Goal: Task Accomplishment & Management: Complete application form

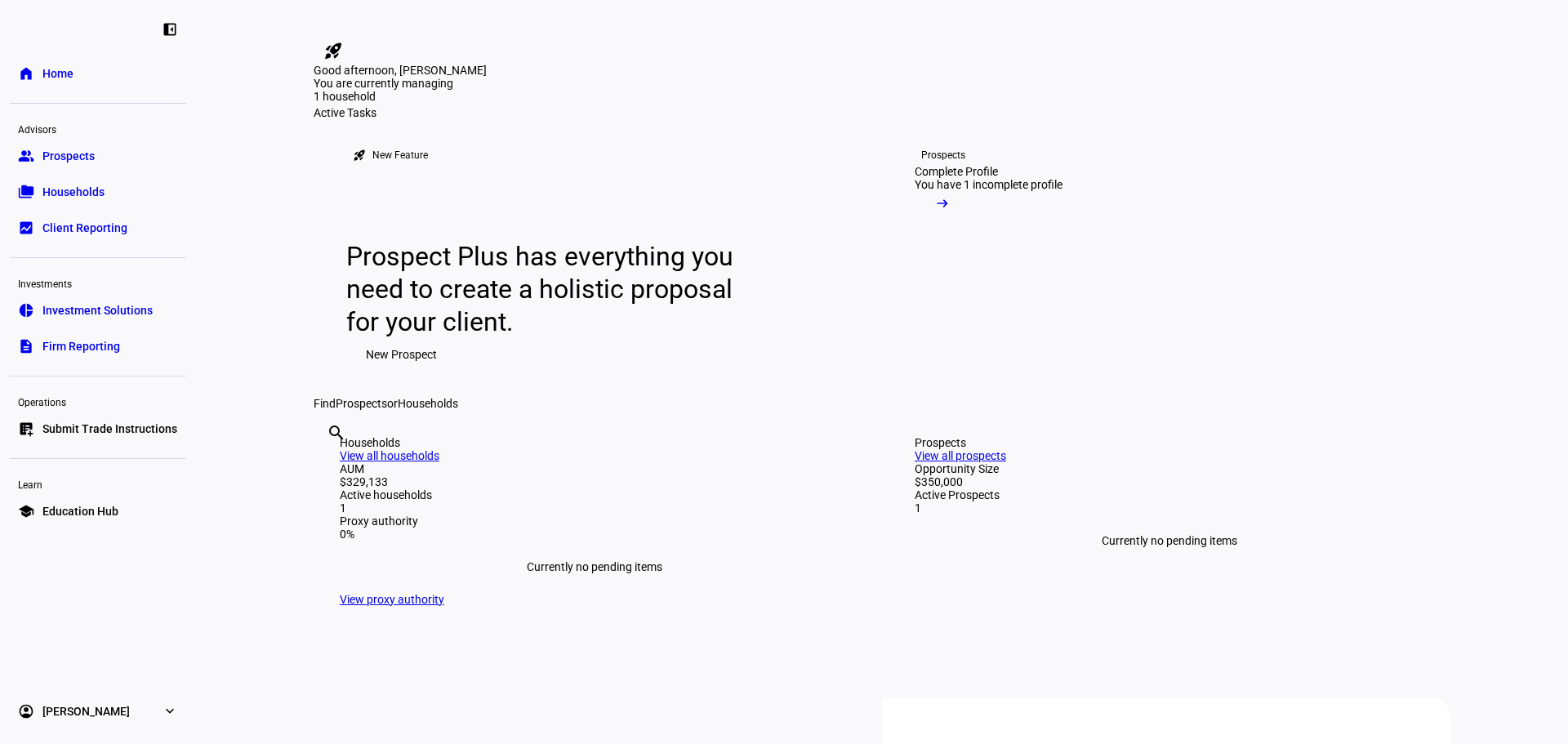
click at [78, 160] on span "Prospects" at bounding box center [68, 156] width 52 height 16
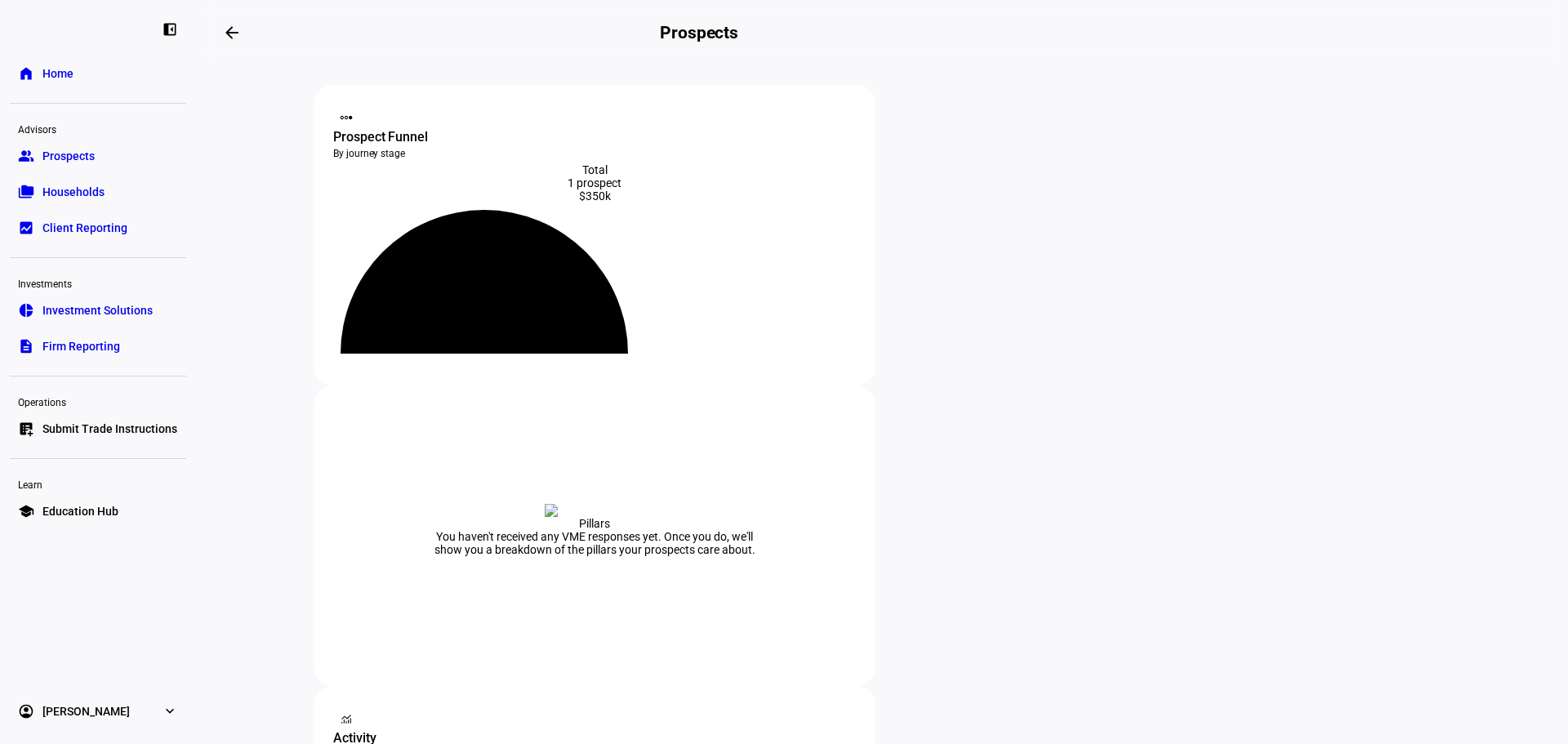
scroll to position [82, 0]
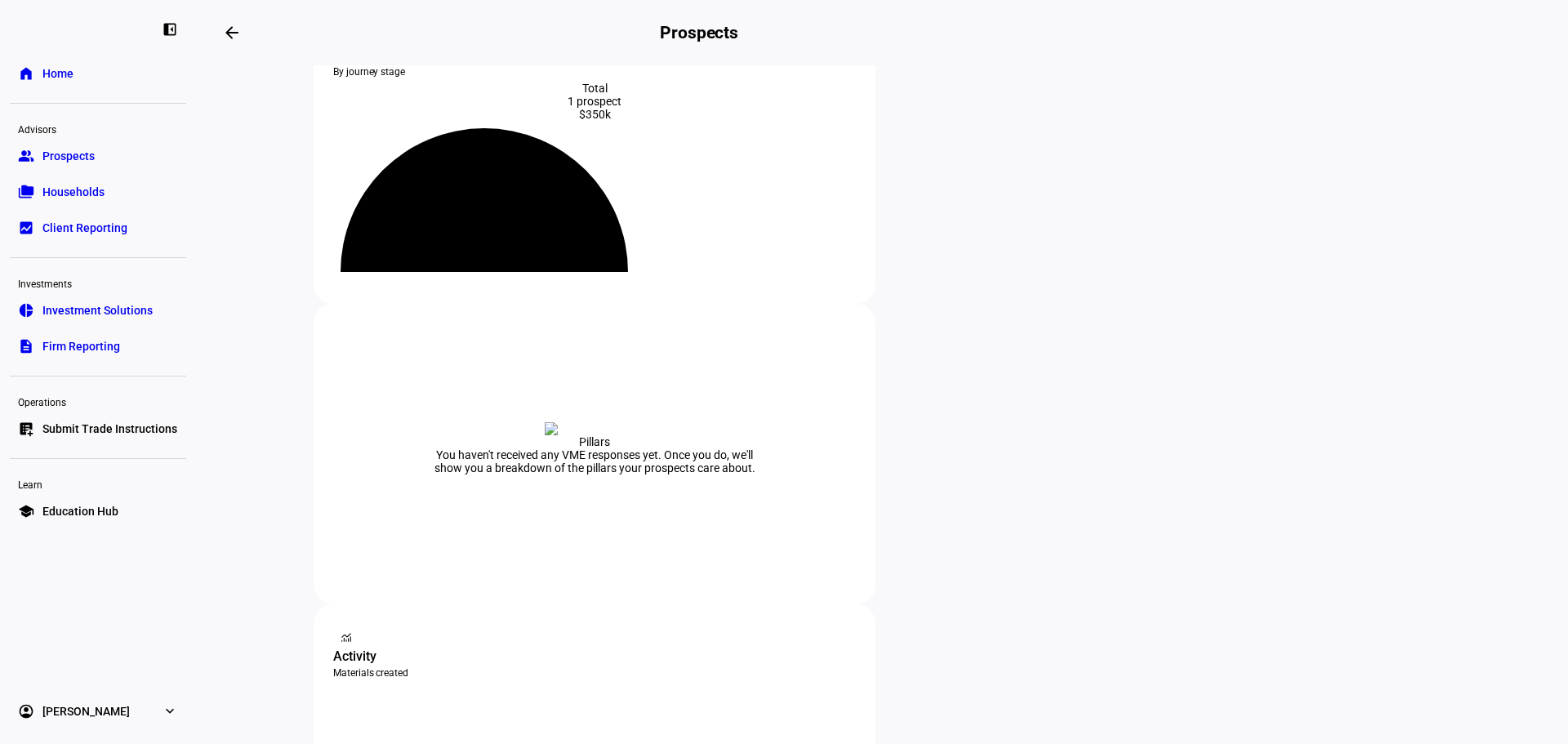
click at [404, 547] on div at bounding box center [784, 372] width 1568 height 744
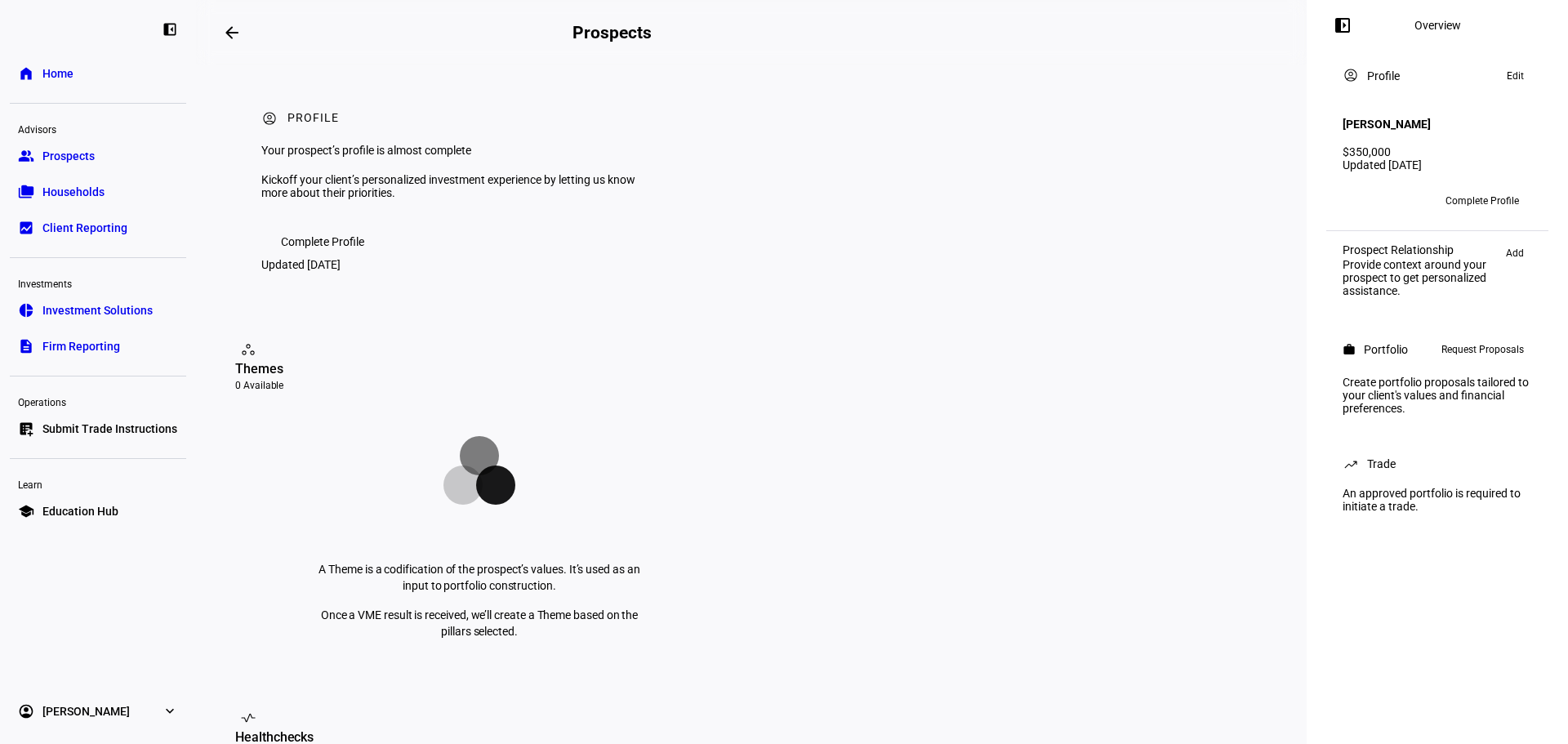
click at [1480, 348] on span "Request Proposals" at bounding box center [1482, 349] width 83 height 20
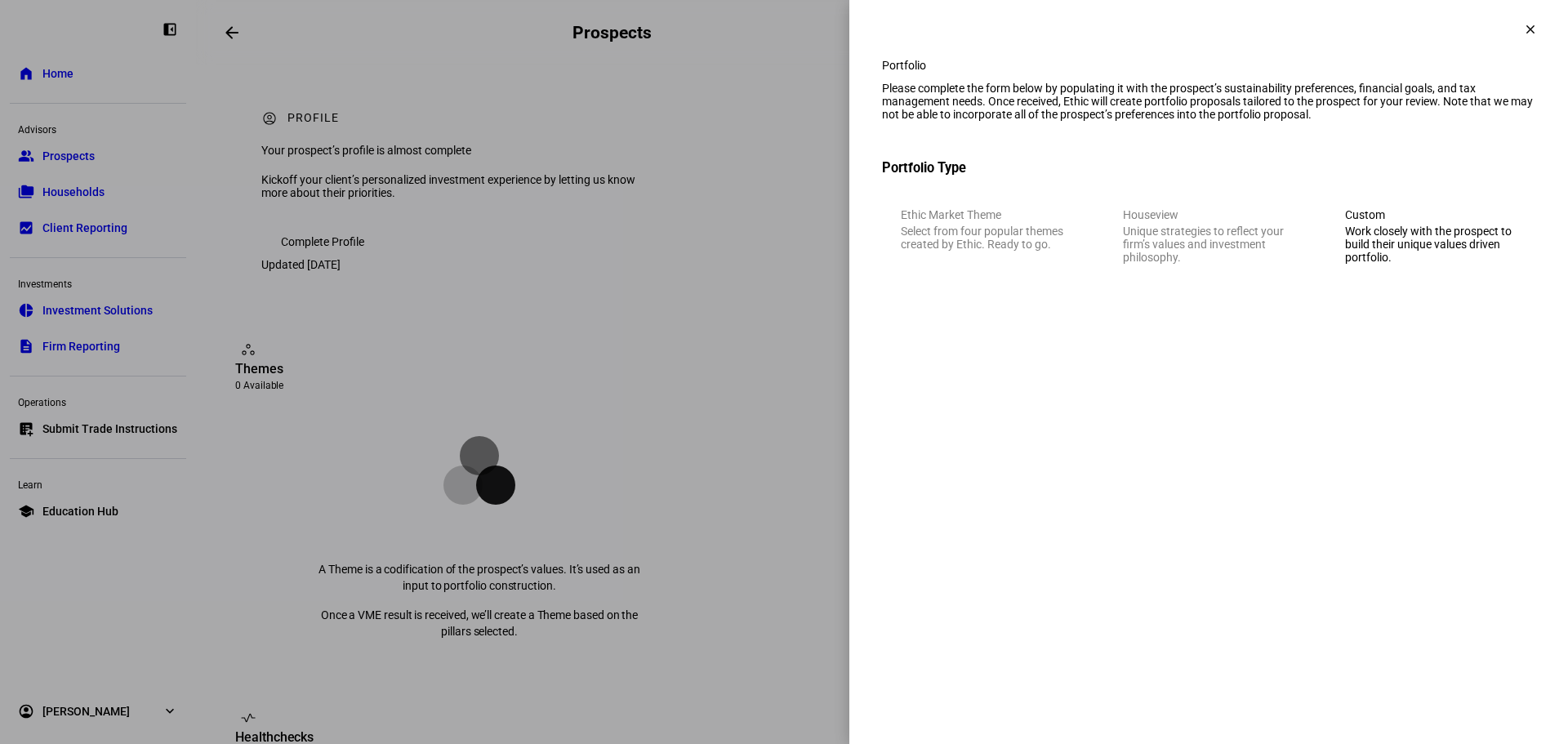
click at [1421, 264] on div "Work closely with the prospect to build their unique values driven portfolio." at bounding box center [1430, 244] width 171 height 39
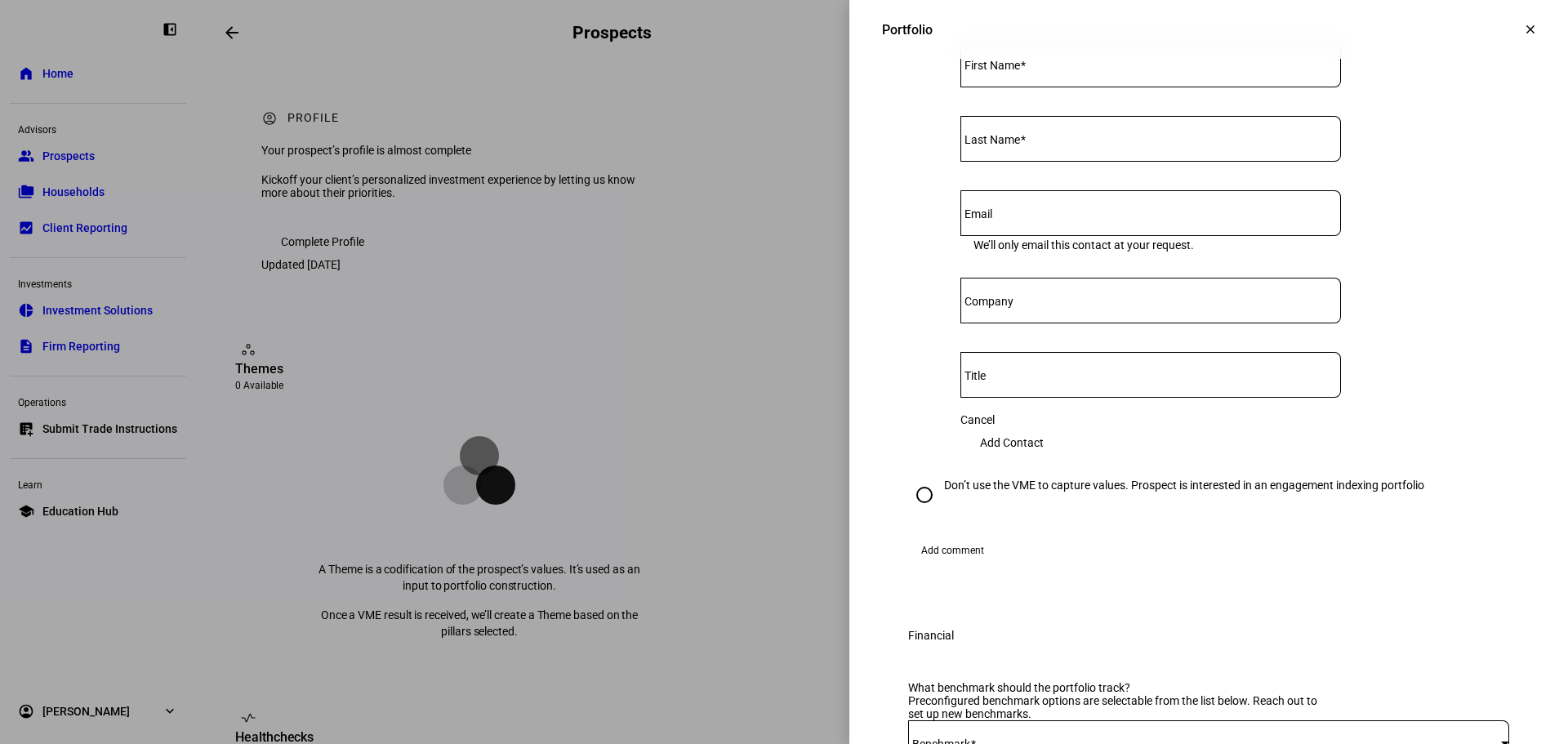
scroll to position [735, 0]
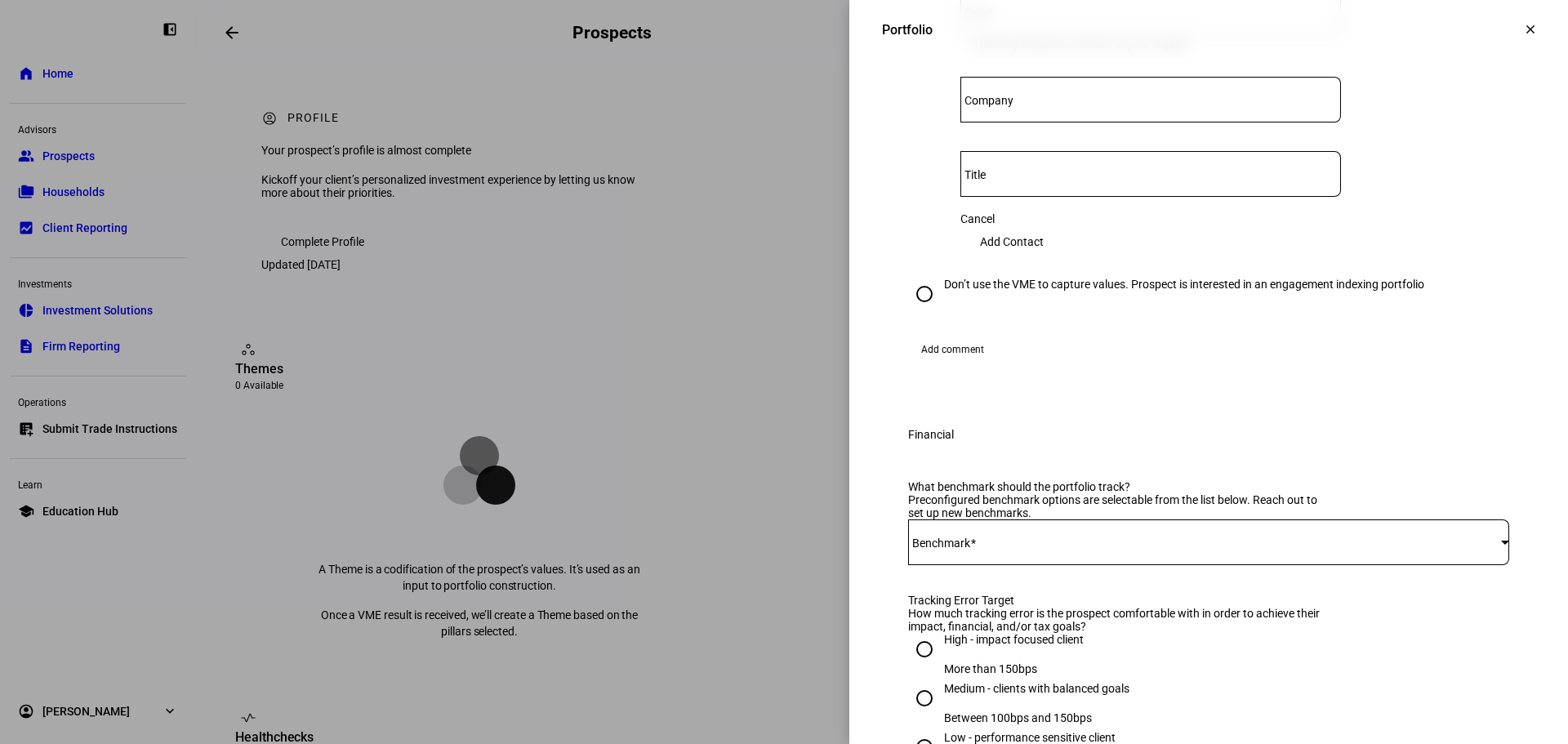
click at [908, 310] on input "Don’t use the VME to capture values. Prospect is interested in an engagement in…" at bounding box center [924, 294] width 33 height 33
radio input "true"
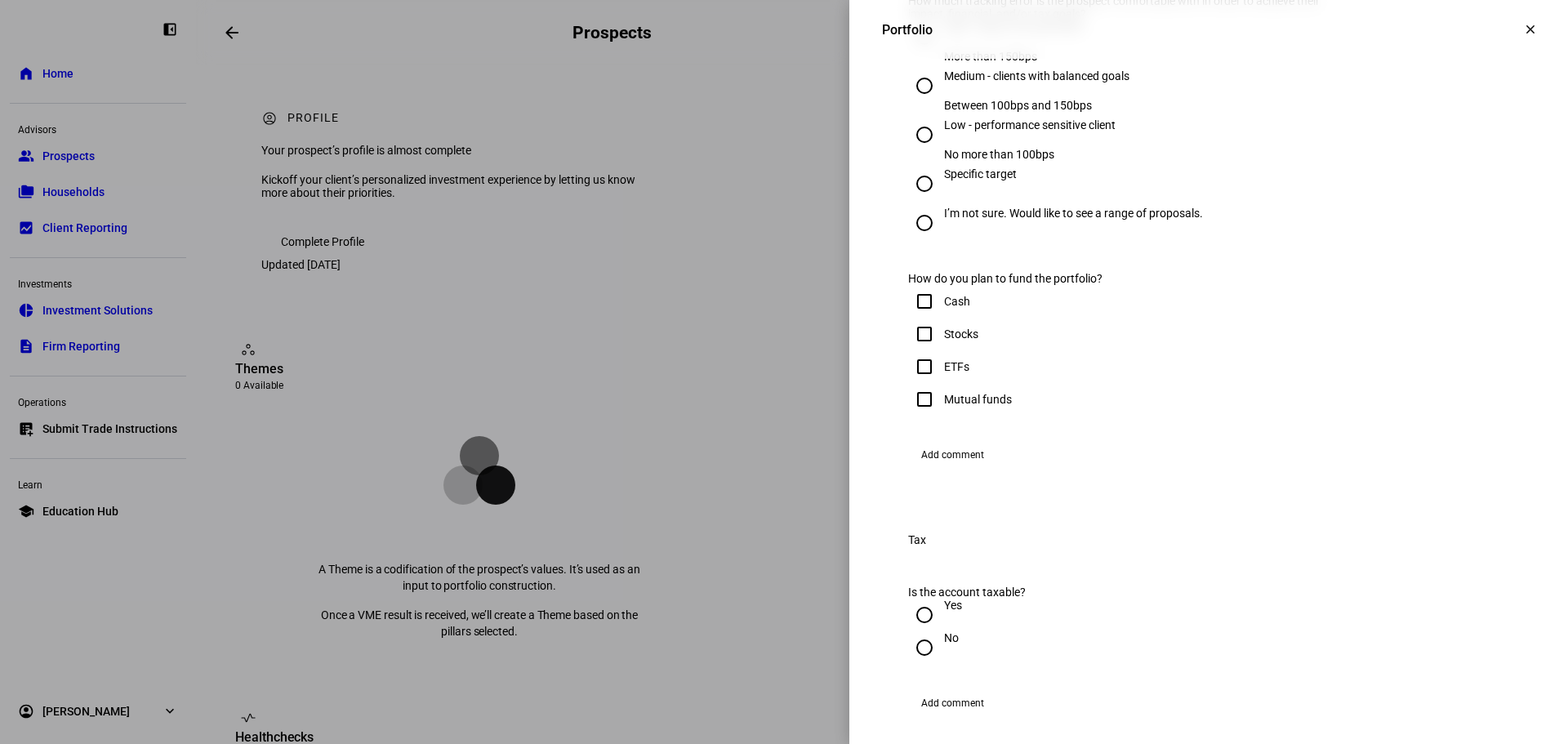
click at [910, 102] on input "Medium - clients with balanced goals Between 100bps and 150bps" at bounding box center [924, 85] width 33 height 33
radio input "true"
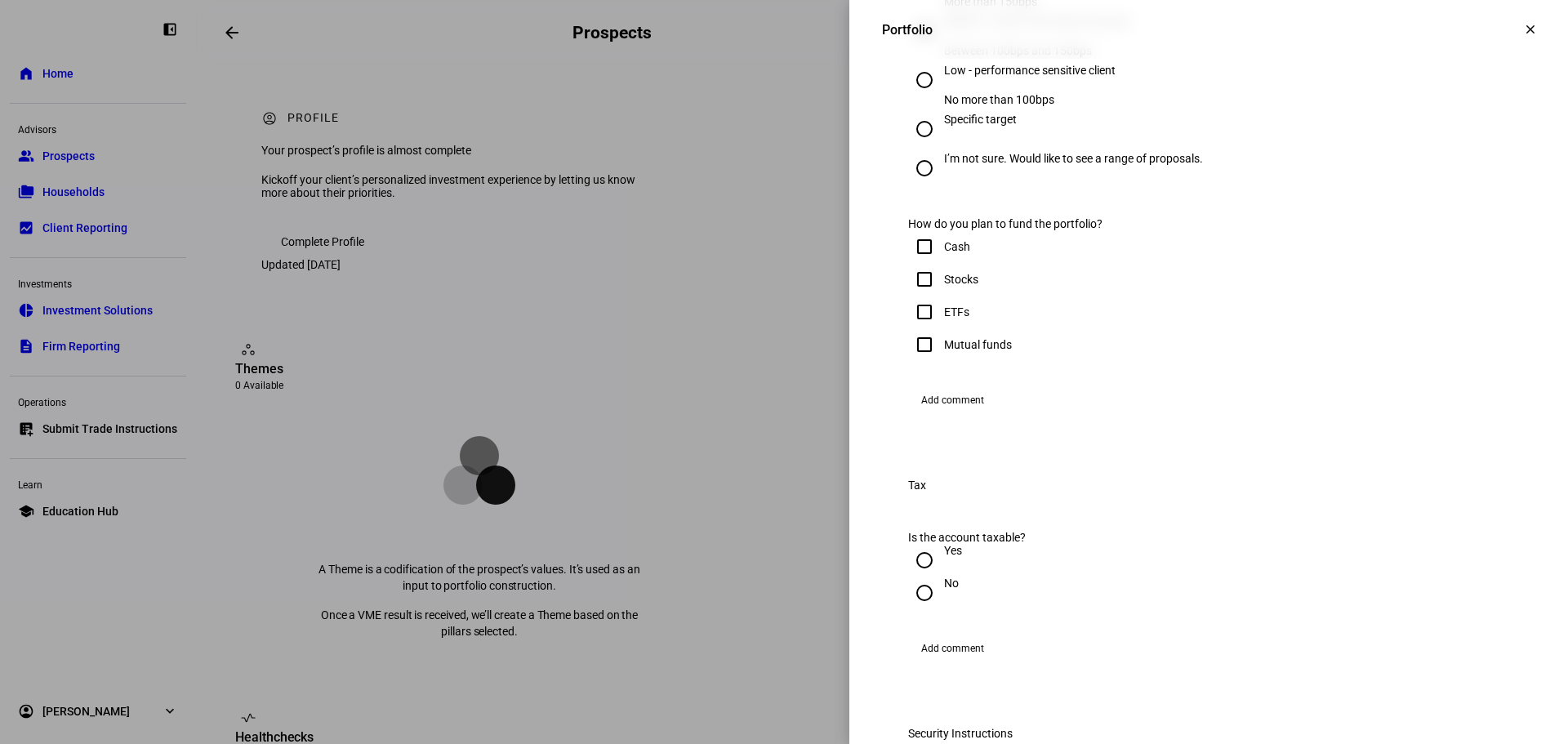
scroll to position [817, 0]
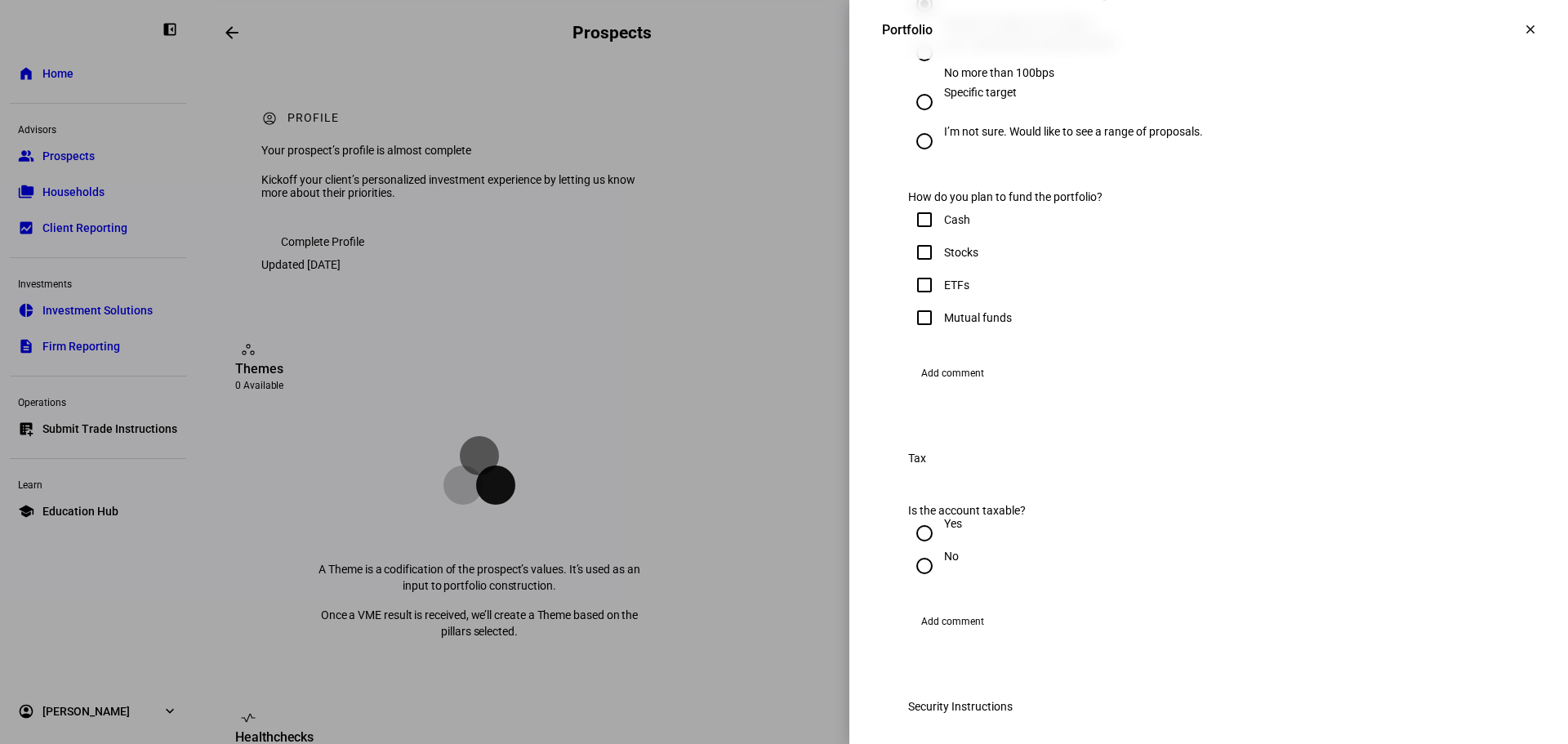
click at [917, 268] on input "Stocks" at bounding box center [924, 252] width 33 height 33
checkbox input "true"
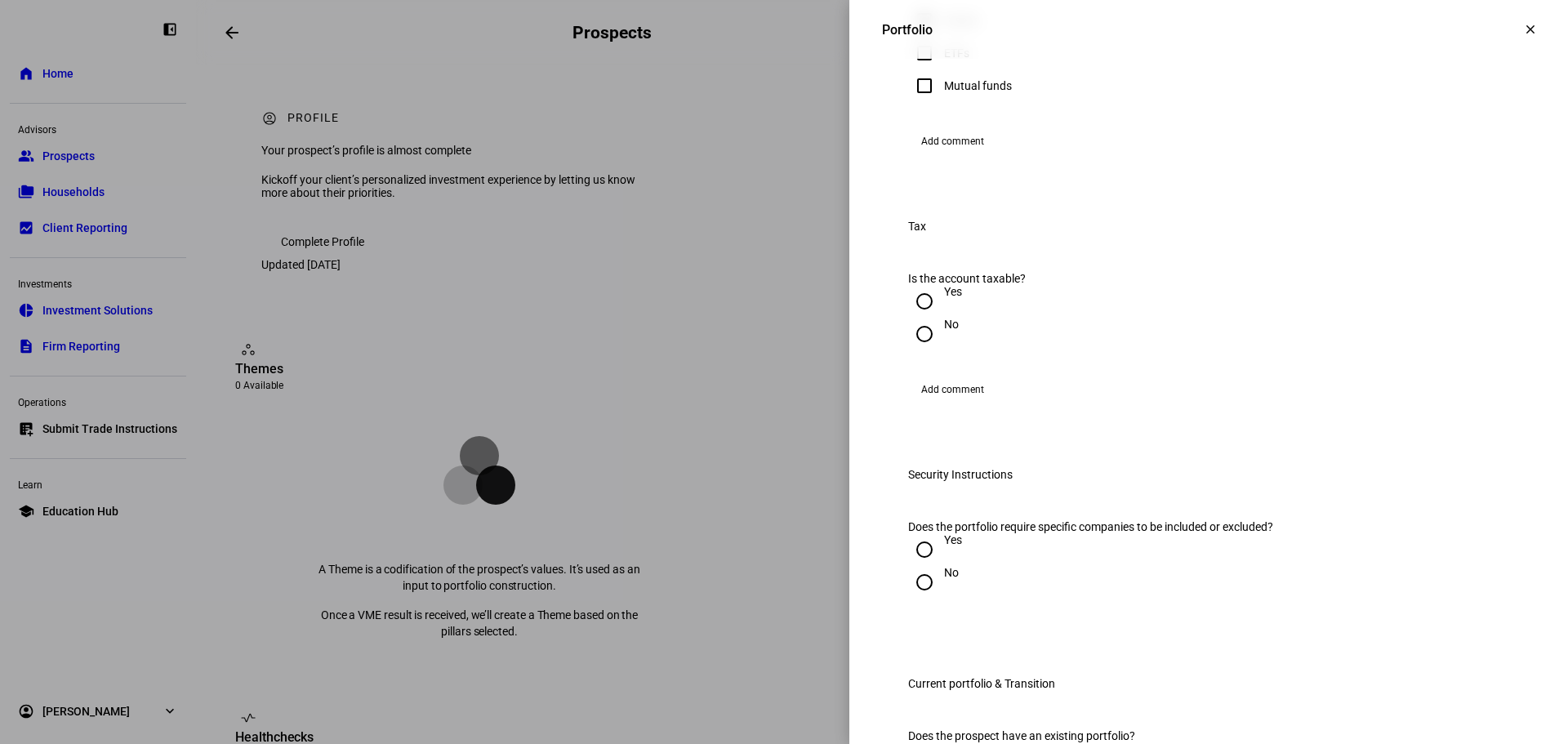
scroll to position [1144, 0]
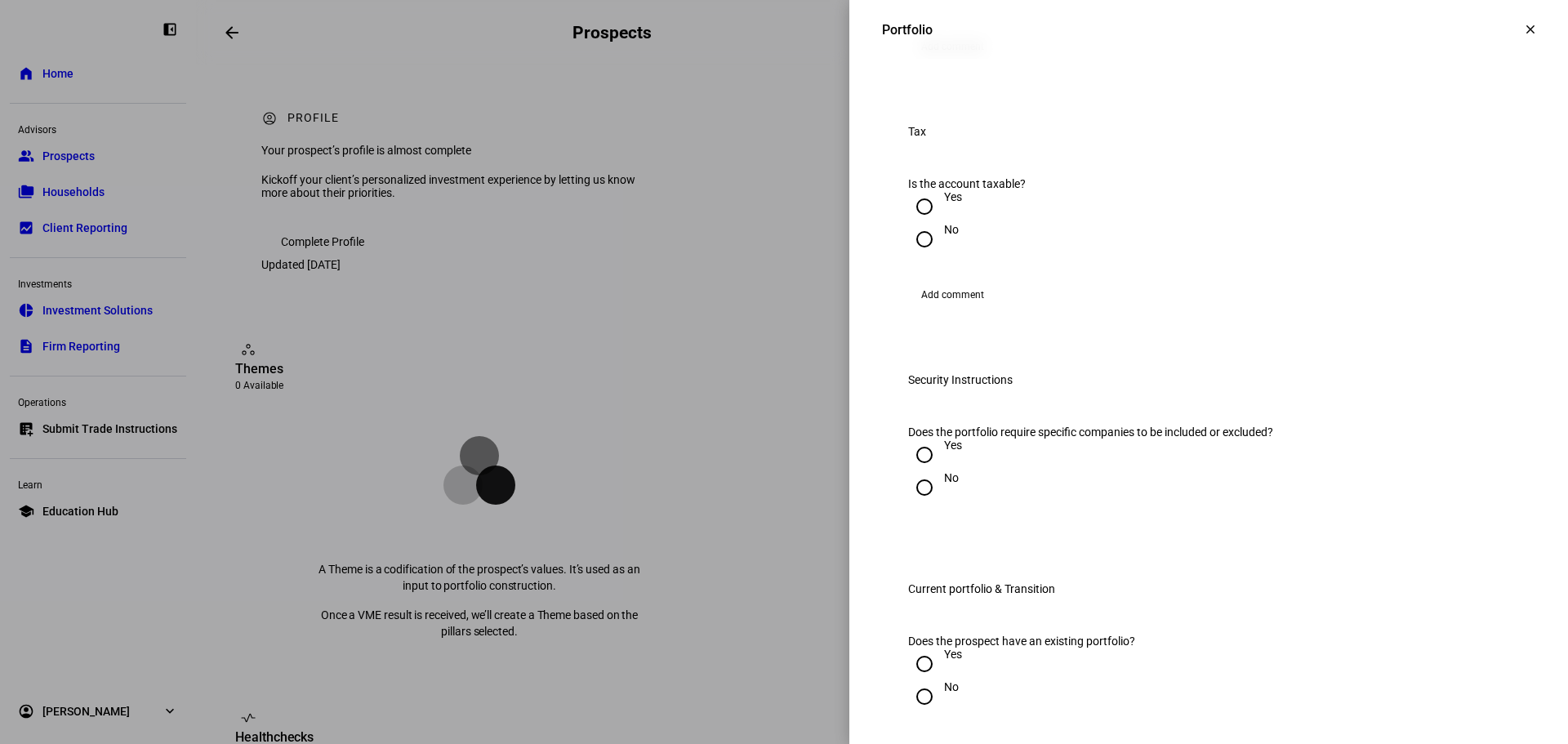
click at [910, 223] on input "Yes" at bounding box center [924, 206] width 33 height 33
radio input "true"
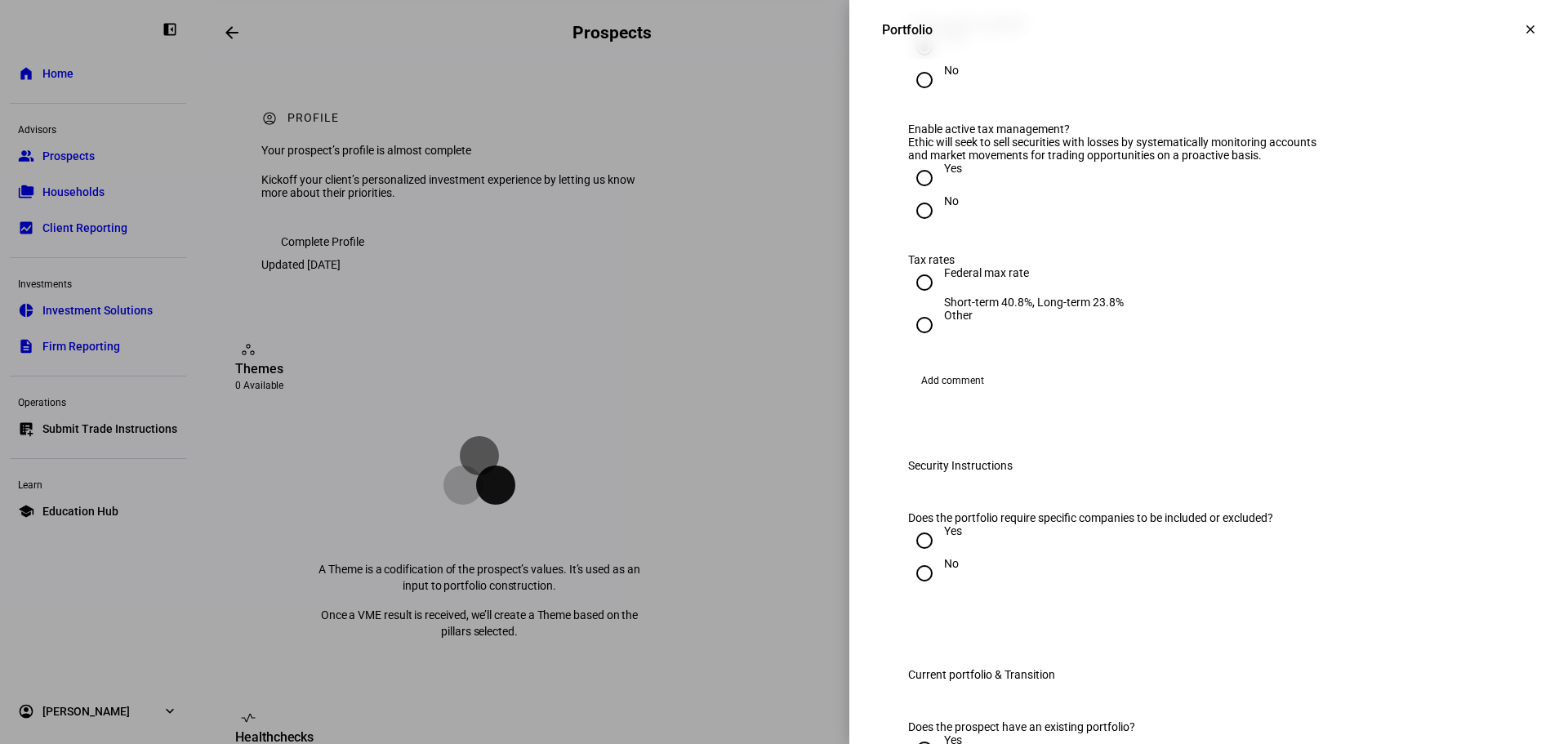
scroll to position [1308, 0]
click at [911, 190] on input "Yes" at bounding box center [924, 173] width 33 height 33
radio input "true"
click at [910, 295] on input "Federal max rate Short-term 40.8%, Long-term 23.8%" at bounding box center [924, 278] width 33 height 33
radio input "true"
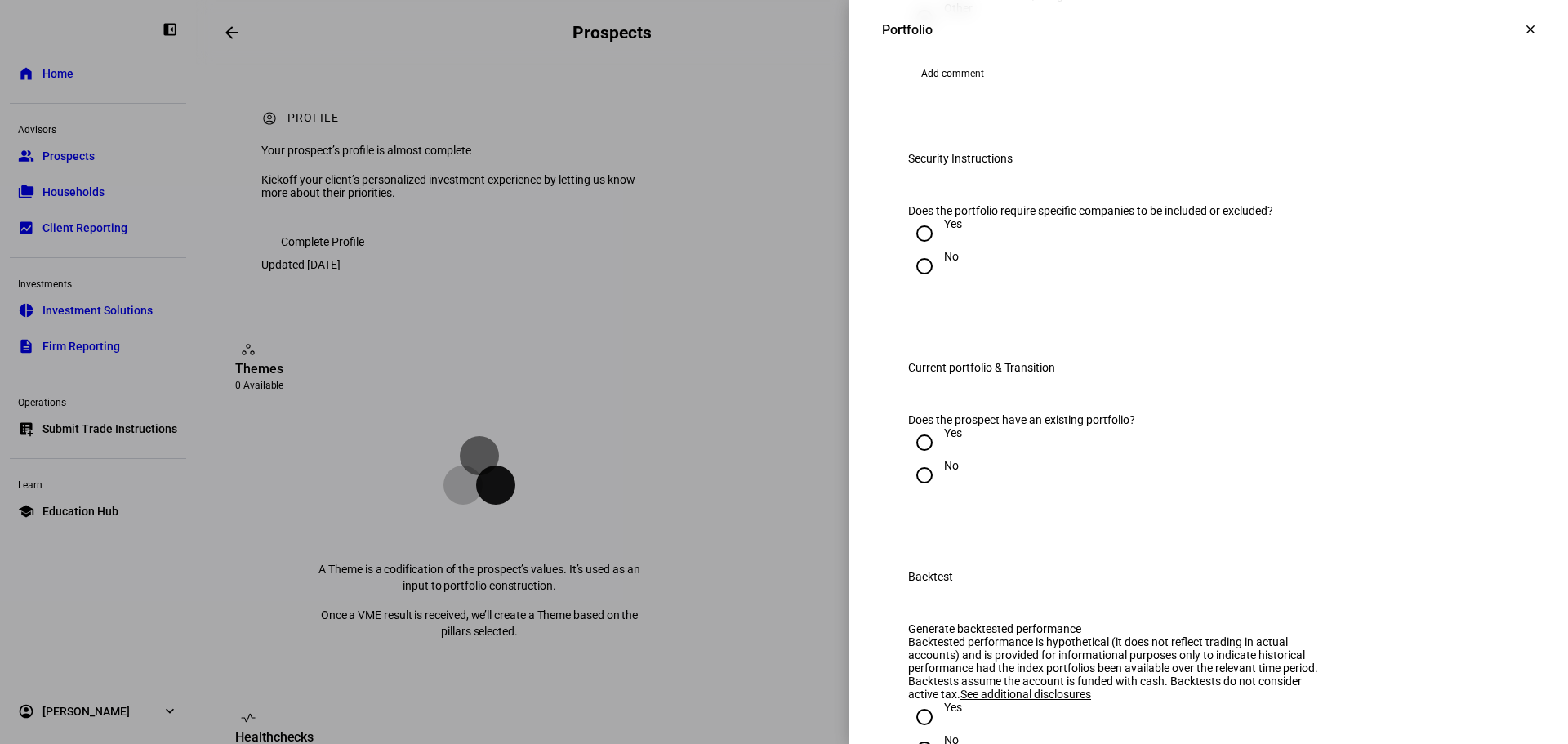
scroll to position [1716, 0]
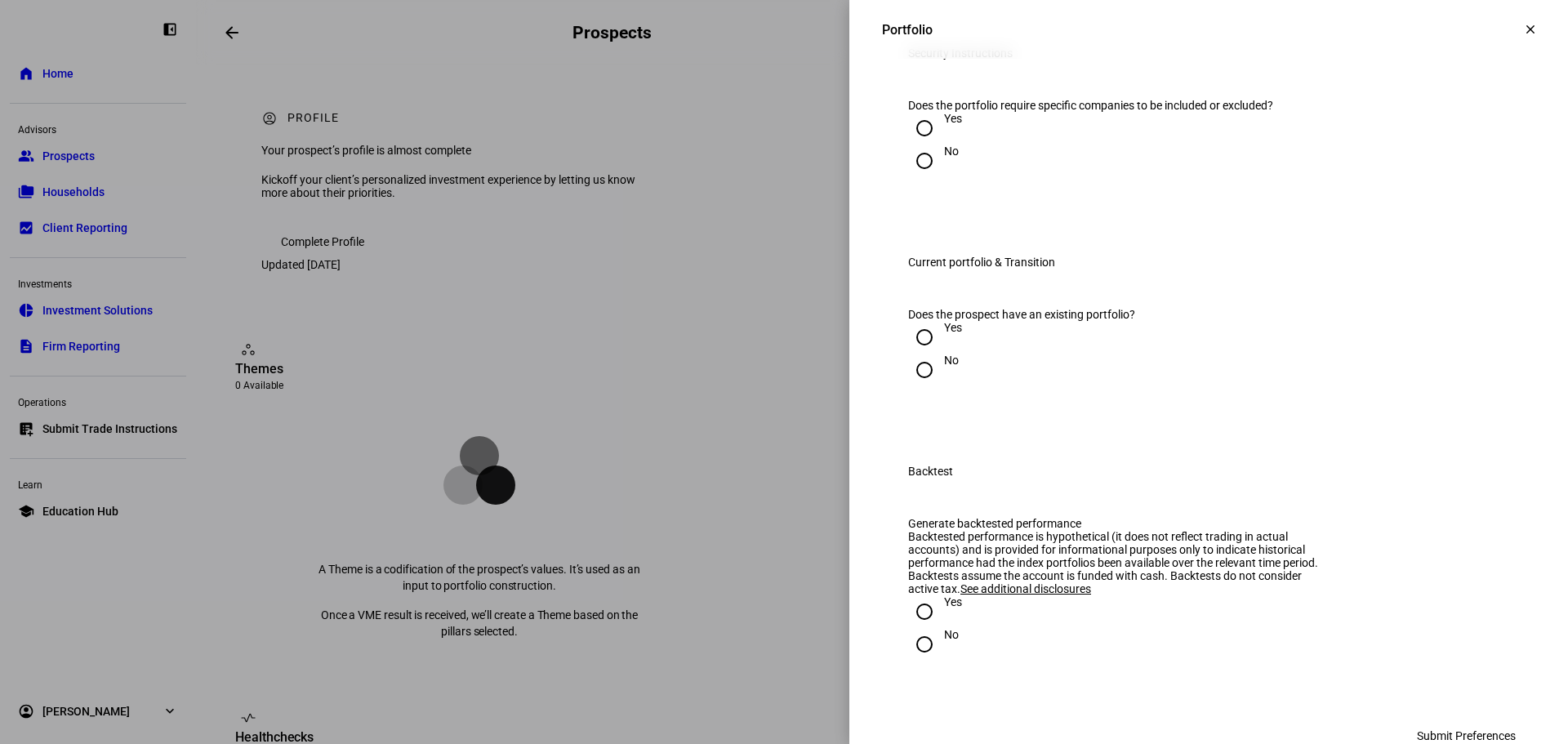
click at [911, 177] on input "No" at bounding box center [924, 161] width 33 height 33
radio input "true"
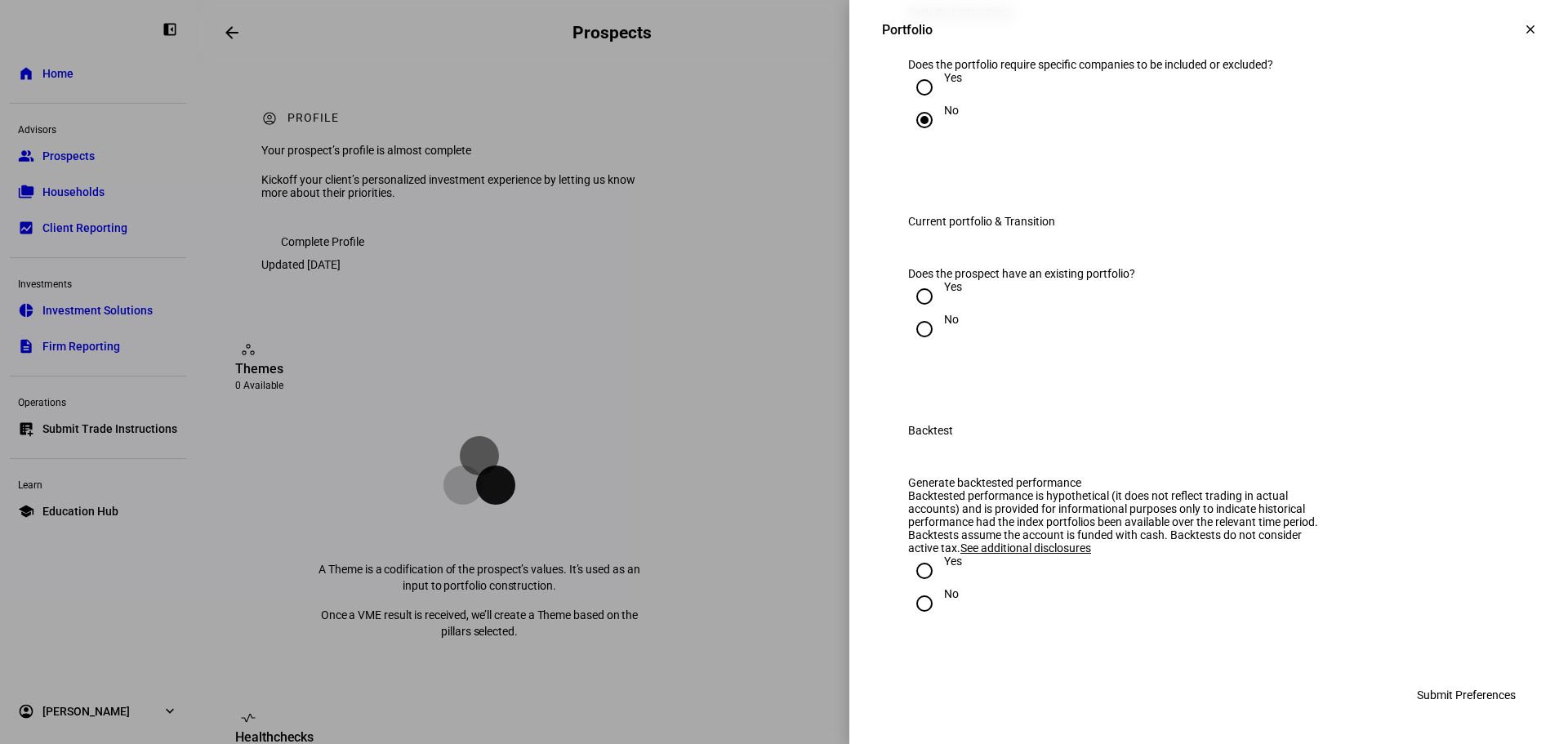
scroll to position [1879, 0]
click at [912, 313] on input "Yes" at bounding box center [924, 296] width 33 height 33
radio input "true"
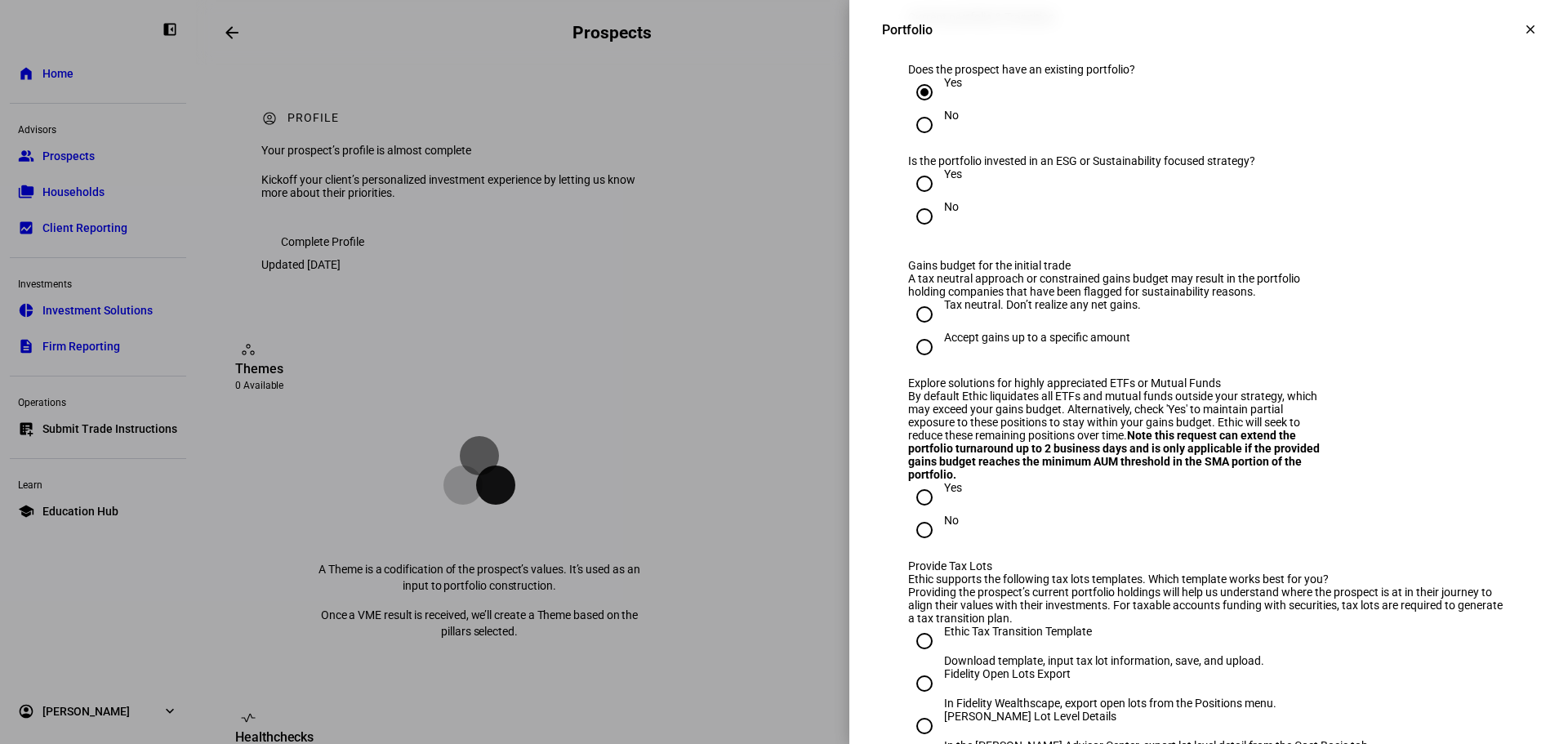
click at [910, 233] on input "No" at bounding box center [924, 216] width 33 height 33
radio input "true"
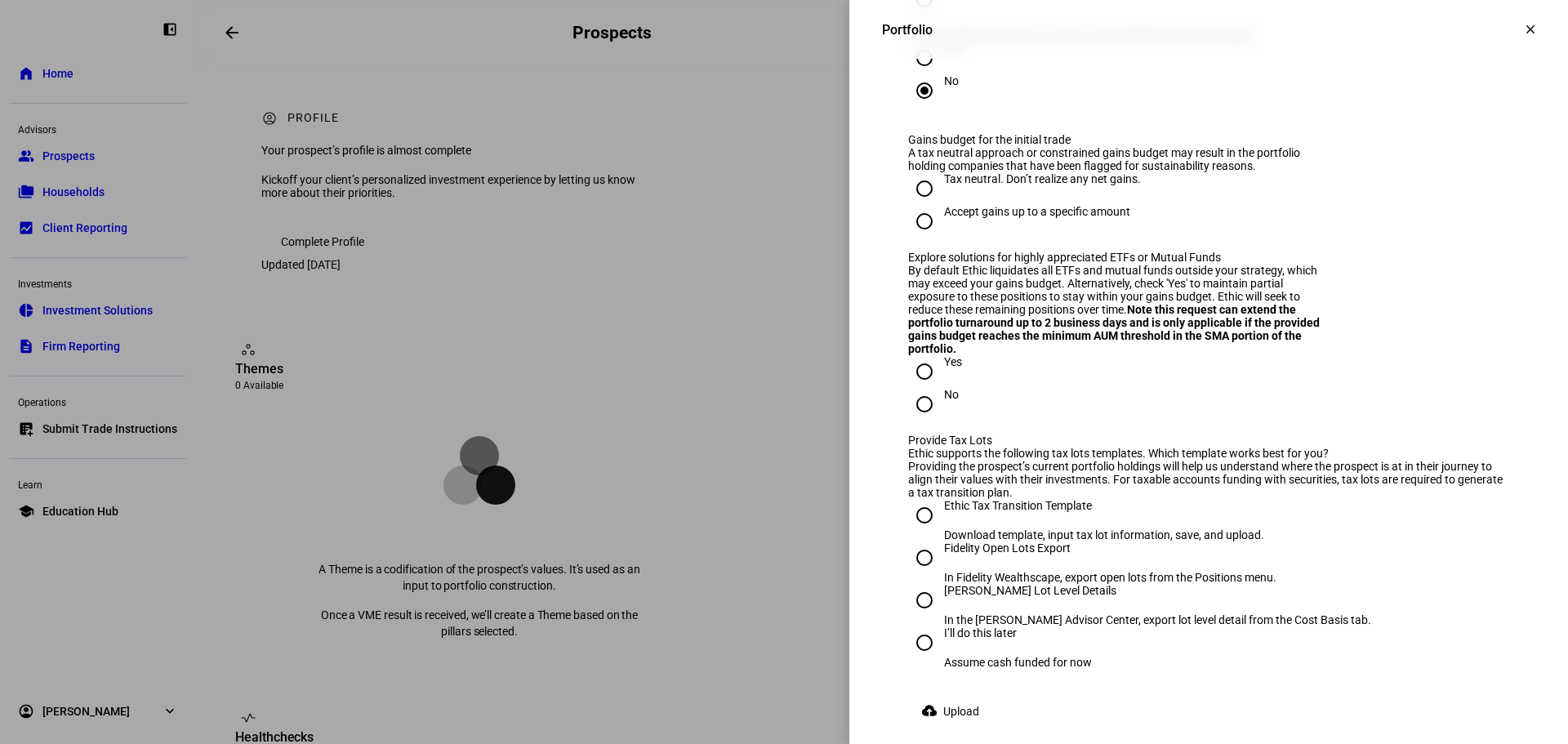
scroll to position [2124, 0]
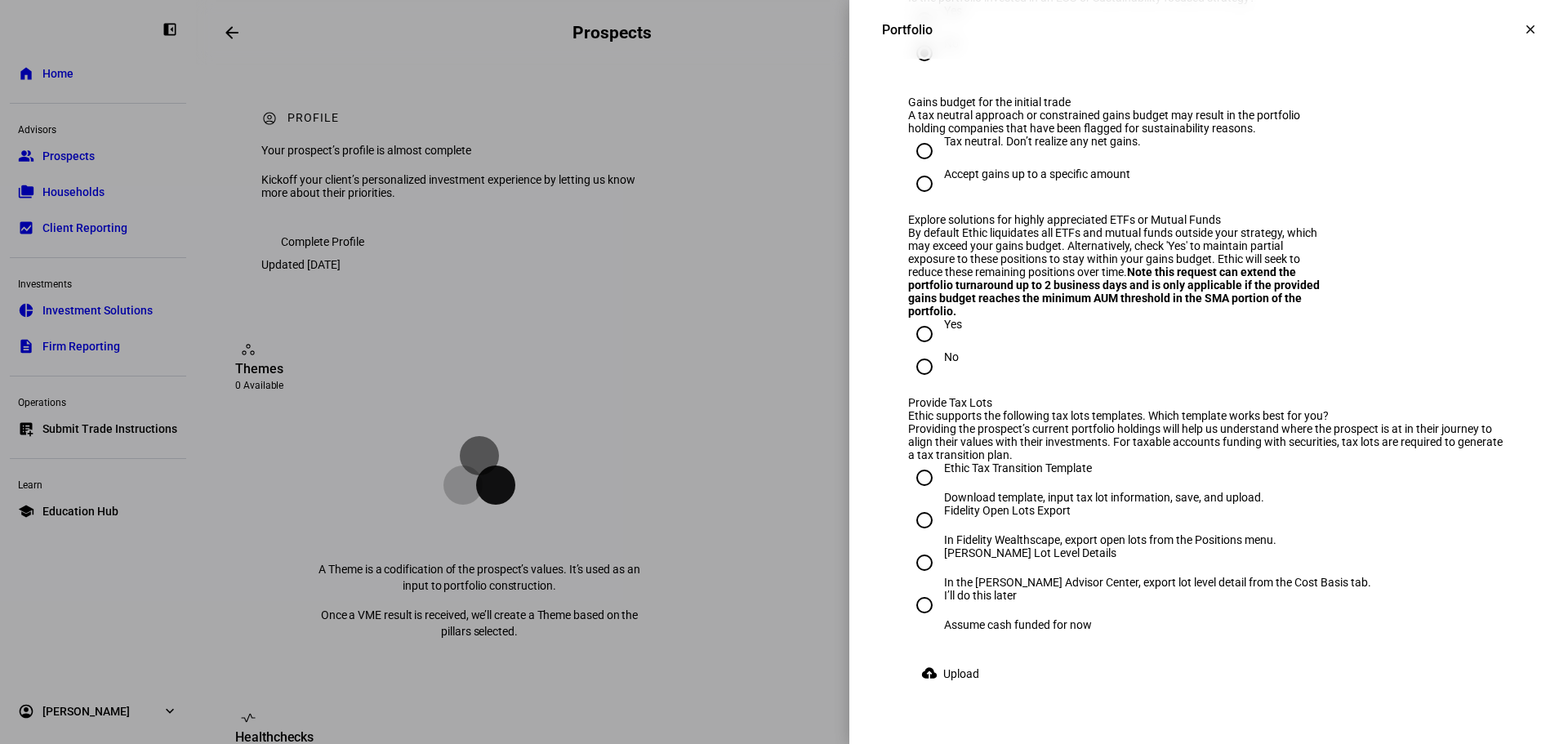
click at [910, 167] on input "Tax neutral. Don’t realize any net gains." at bounding box center [924, 151] width 33 height 33
radio input "true"
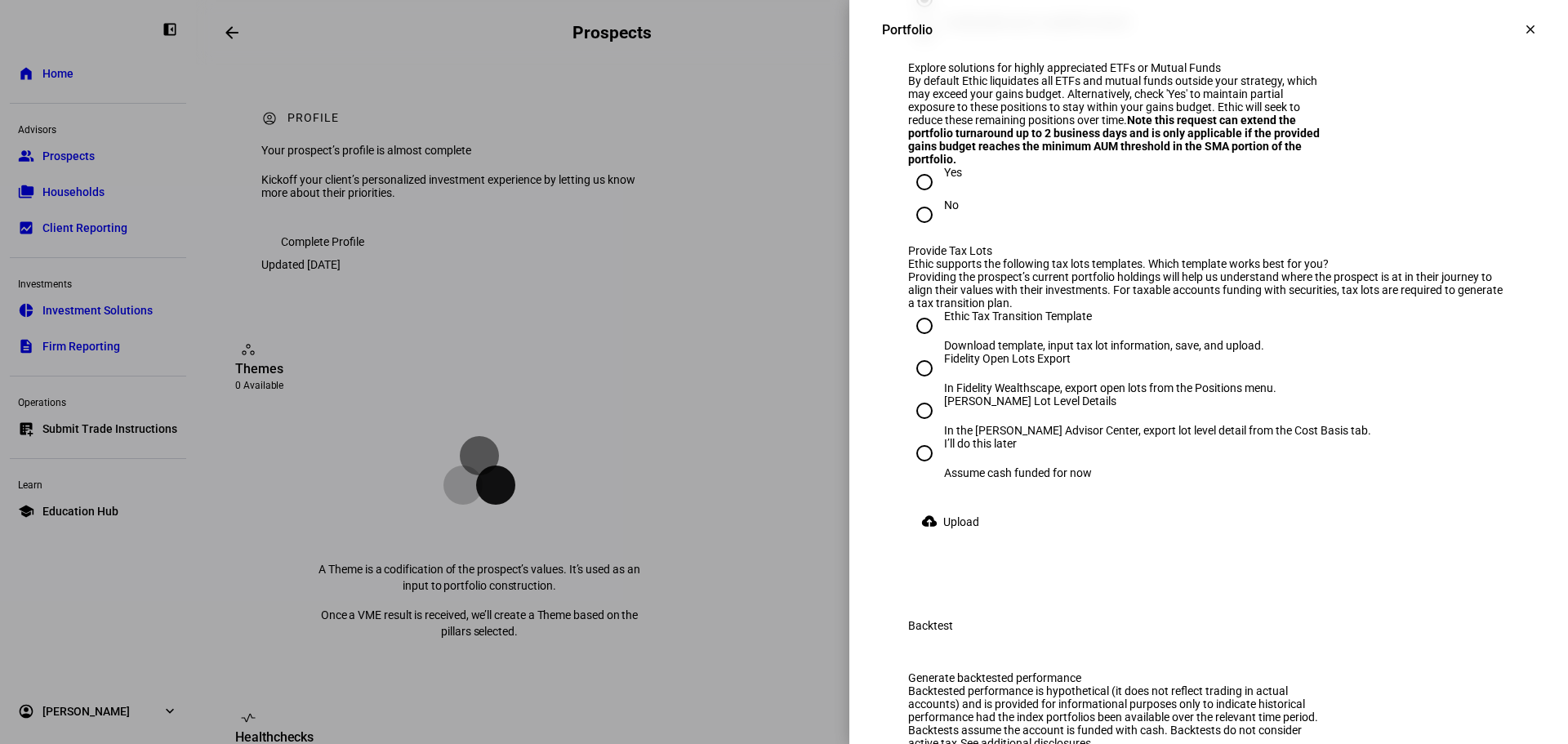
scroll to position [2288, 0]
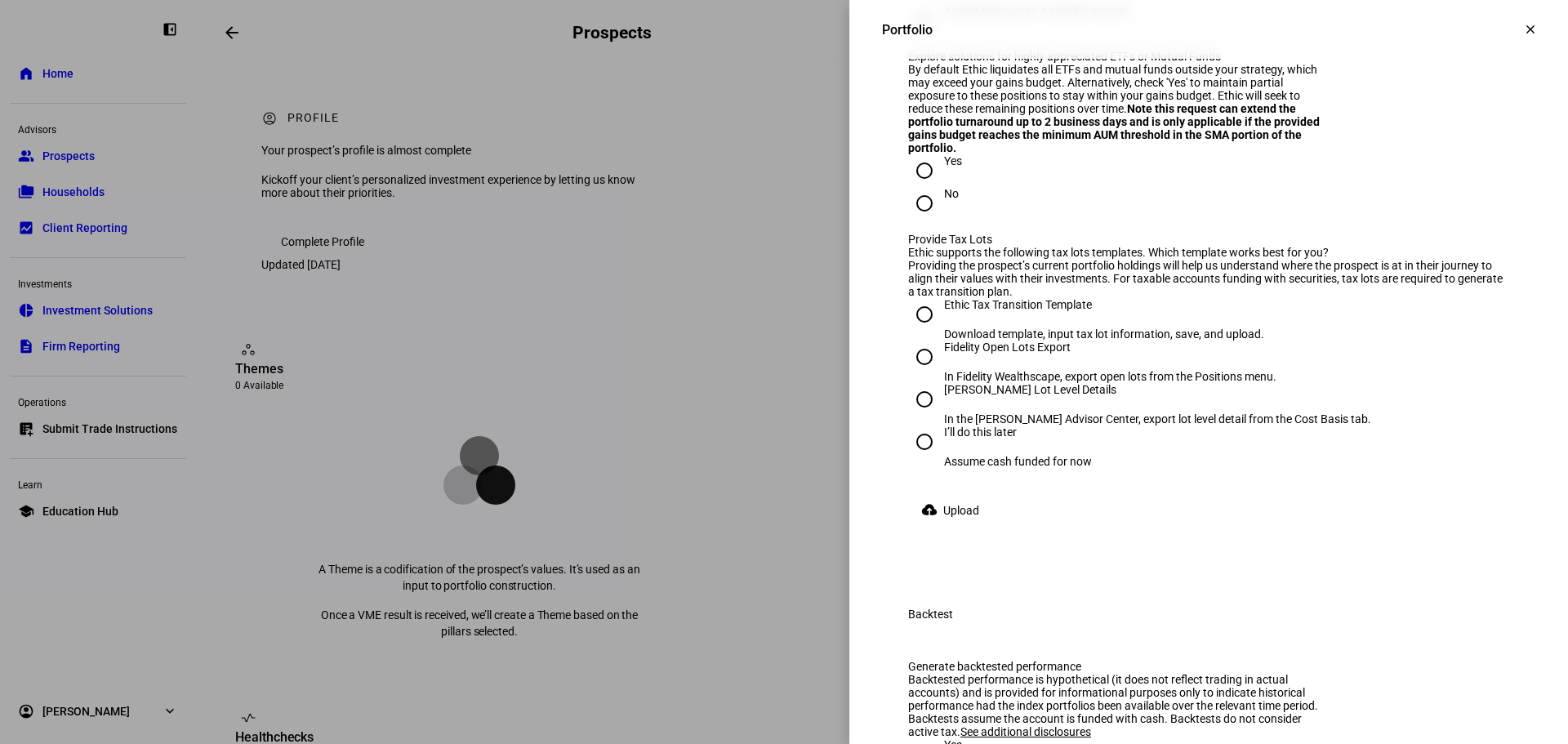
click at [912, 220] on input "No" at bounding box center [924, 203] width 33 height 33
radio input "true"
click at [912, 220] on input "No" at bounding box center [924, 203] width 33 height 33
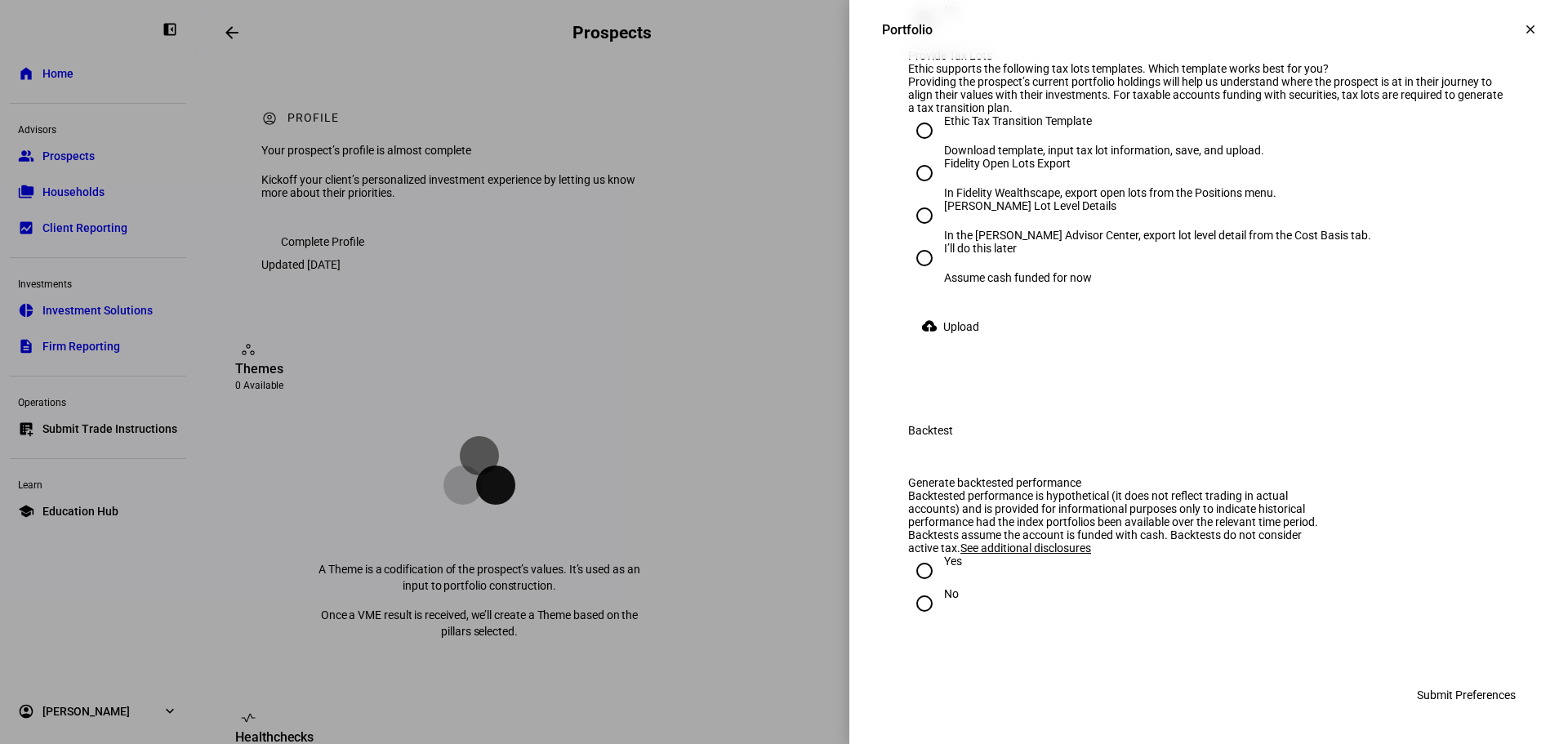
scroll to position [2614, 0]
click at [908, 232] on input "[PERSON_NAME] Lot Level Details In the [PERSON_NAME] Advisor Center, export lot…" at bounding box center [924, 215] width 33 height 33
radio input "true"
click at [911, 275] on input "I’ll do this later Assume cash funded for now" at bounding box center [924, 258] width 33 height 33
radio input "true"
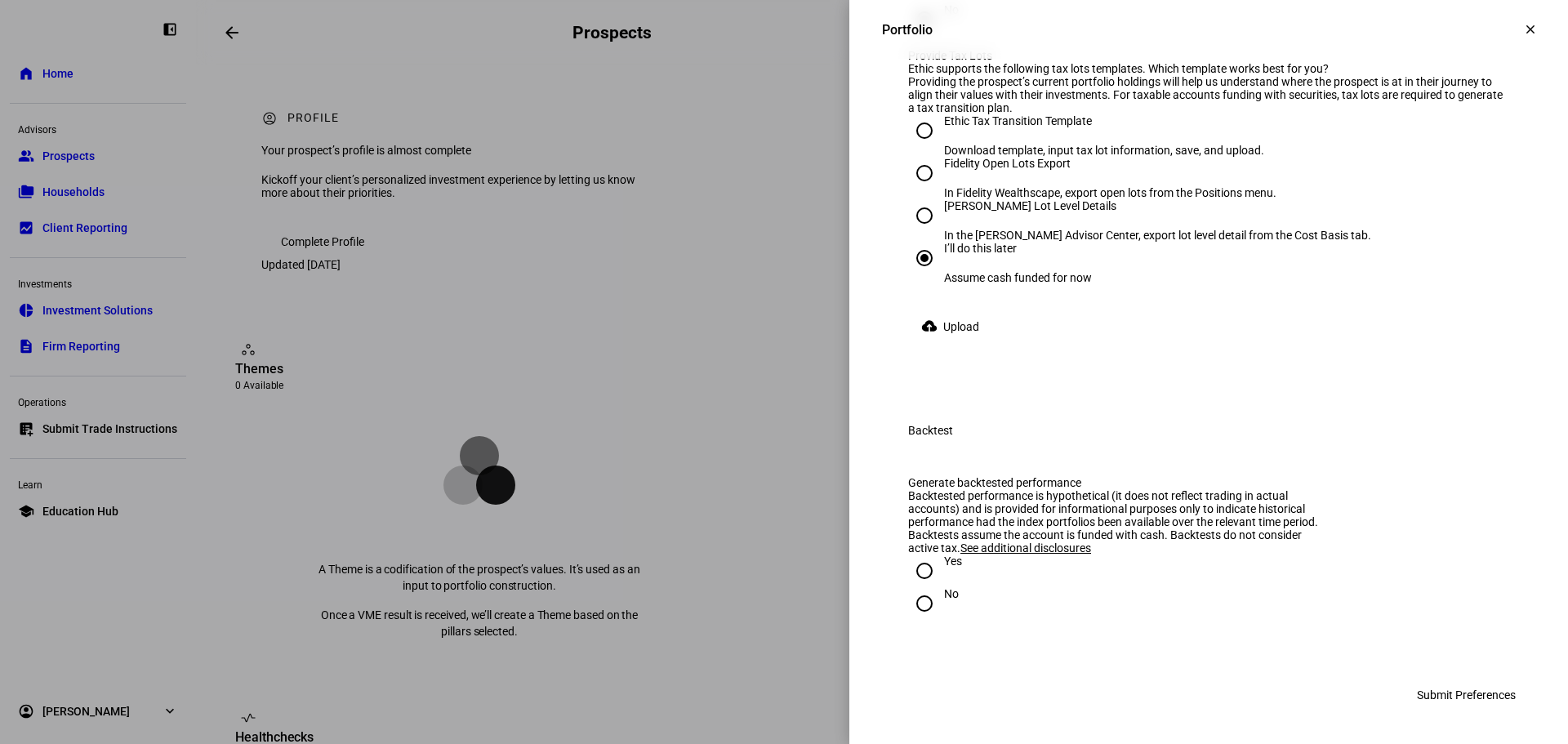
scroll to position [2945, 0]
click at [913, 199] on input "[PERSON_NAME] Lot Level Details In the [PERSON_NAME] Advisor Center, export lot…" at bounding box center [924, 215] width 33 height 33
radio input "true"
click at [943, 310] on span "Upload" at bounding box center [961, 326] width 36 height 33
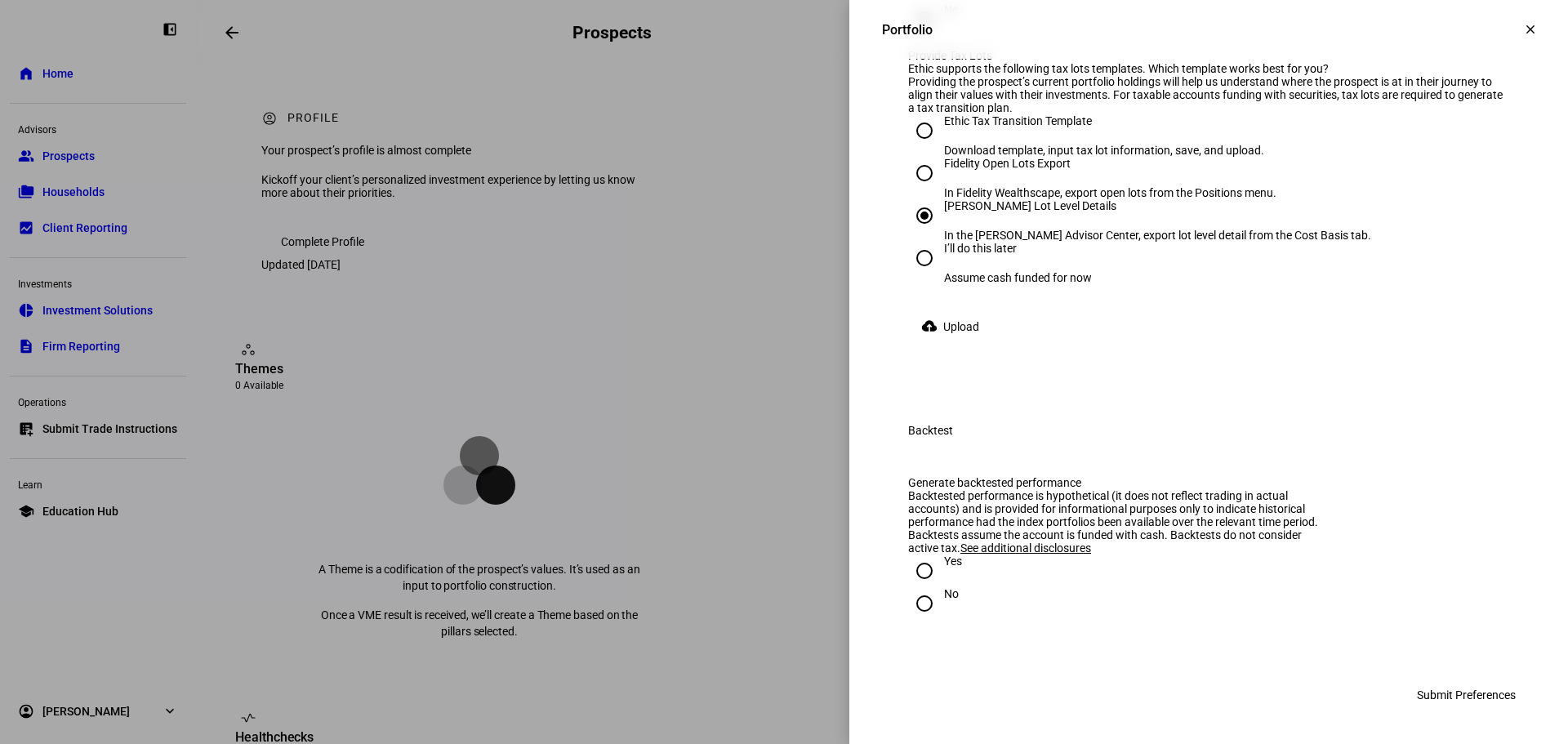
click at [943, 343] on span "Upload" at bounding box center [961, 326] width 36 height 33
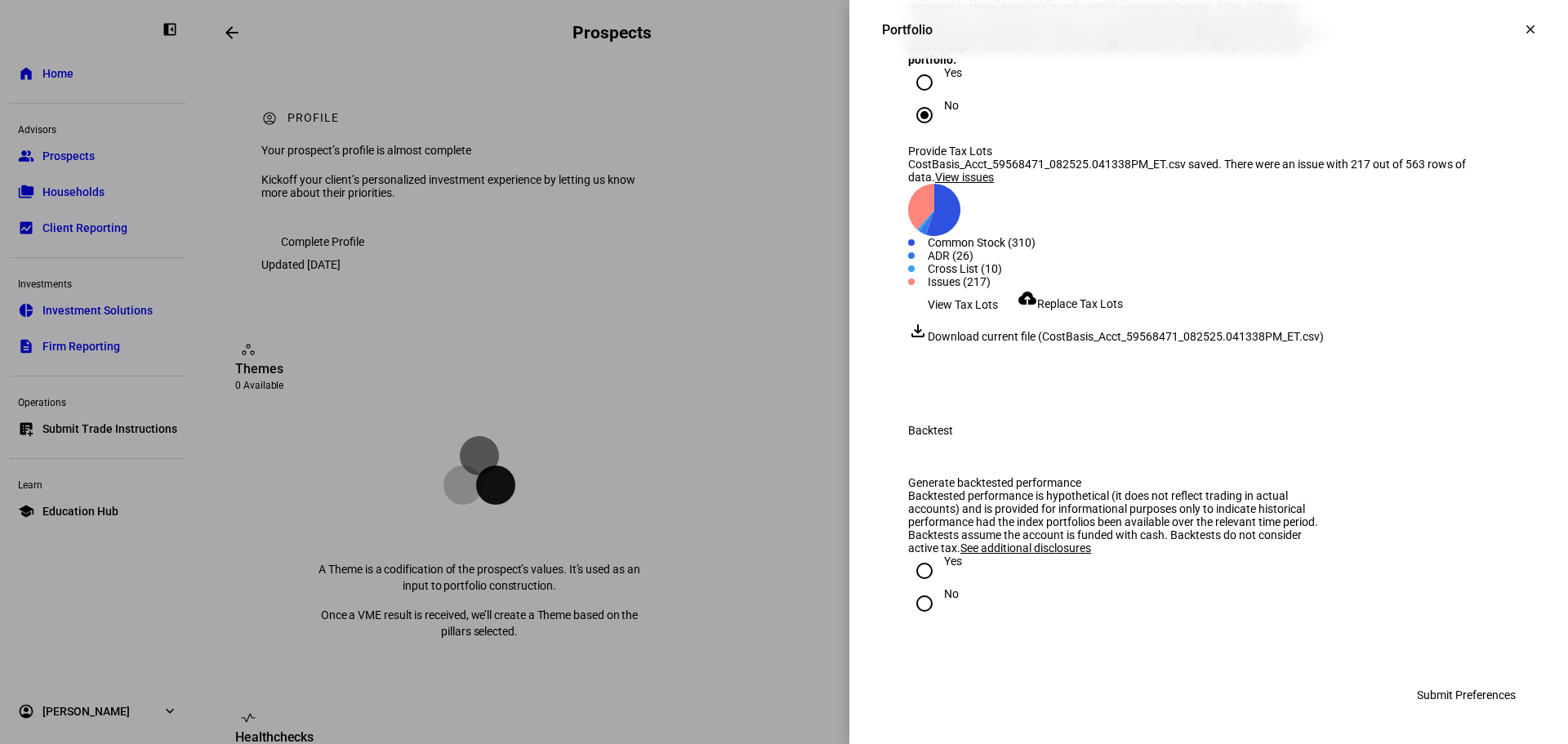
scroll to position [2845, 0]
click at [908, 570] on input "Yes" at bounding box center [924, 571] width 33 height 33
radio input "true"
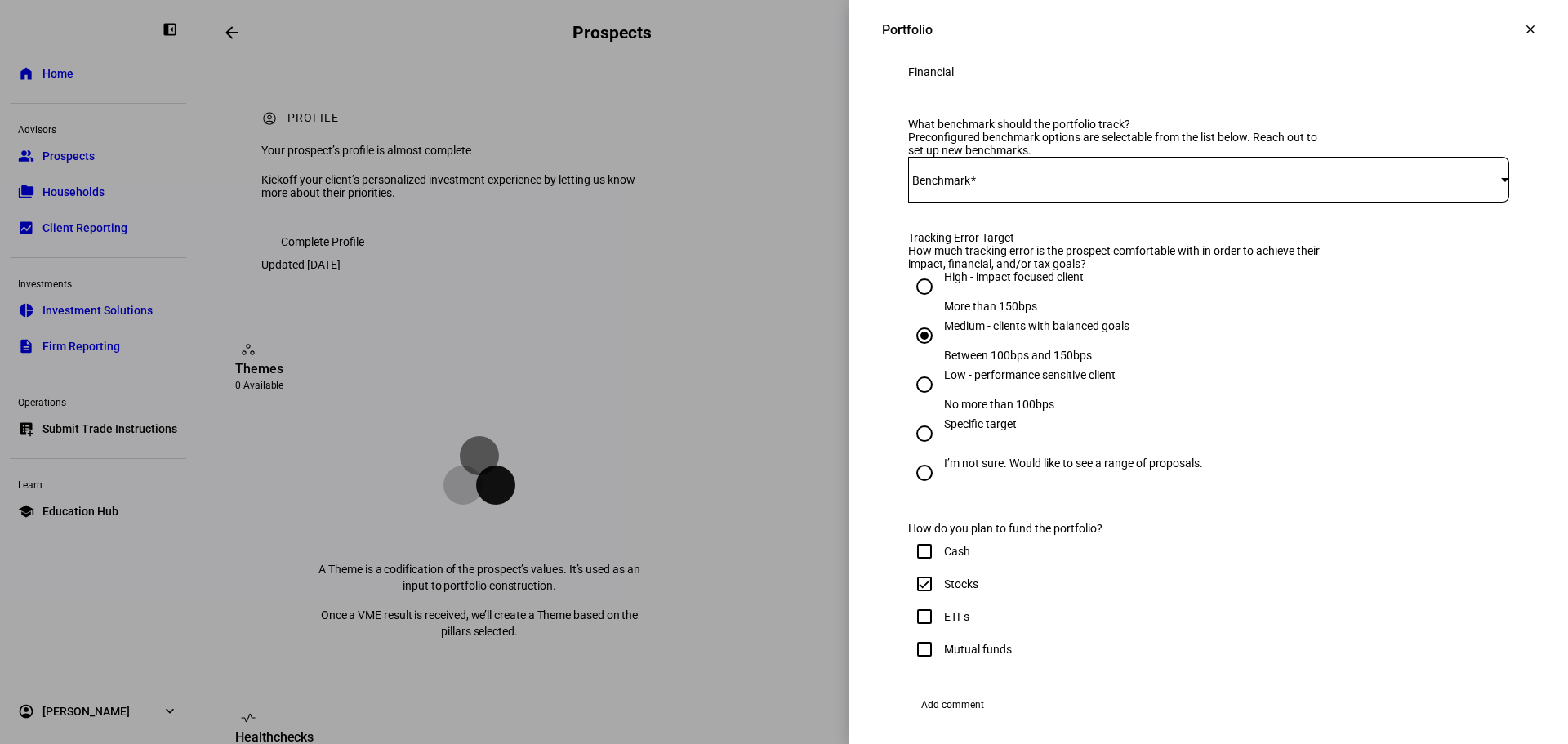
scroll to position [476, 0]
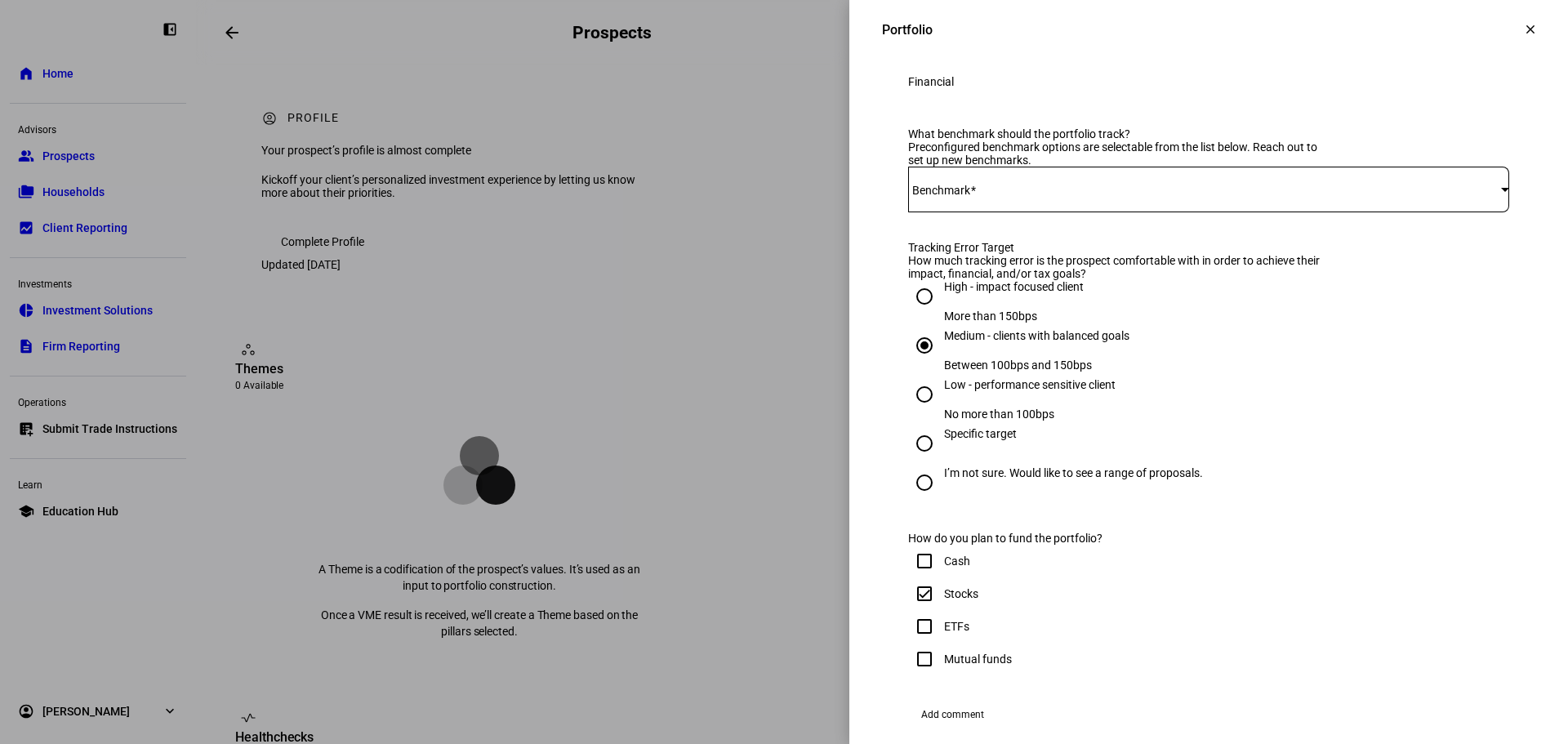
click at [927, 212] on div at bounding box center [1208, 189] width 601 height 45
click at [936, 413] on span "80VTI+20ACWX" at bounding box center [951, 420] width 82 height 13
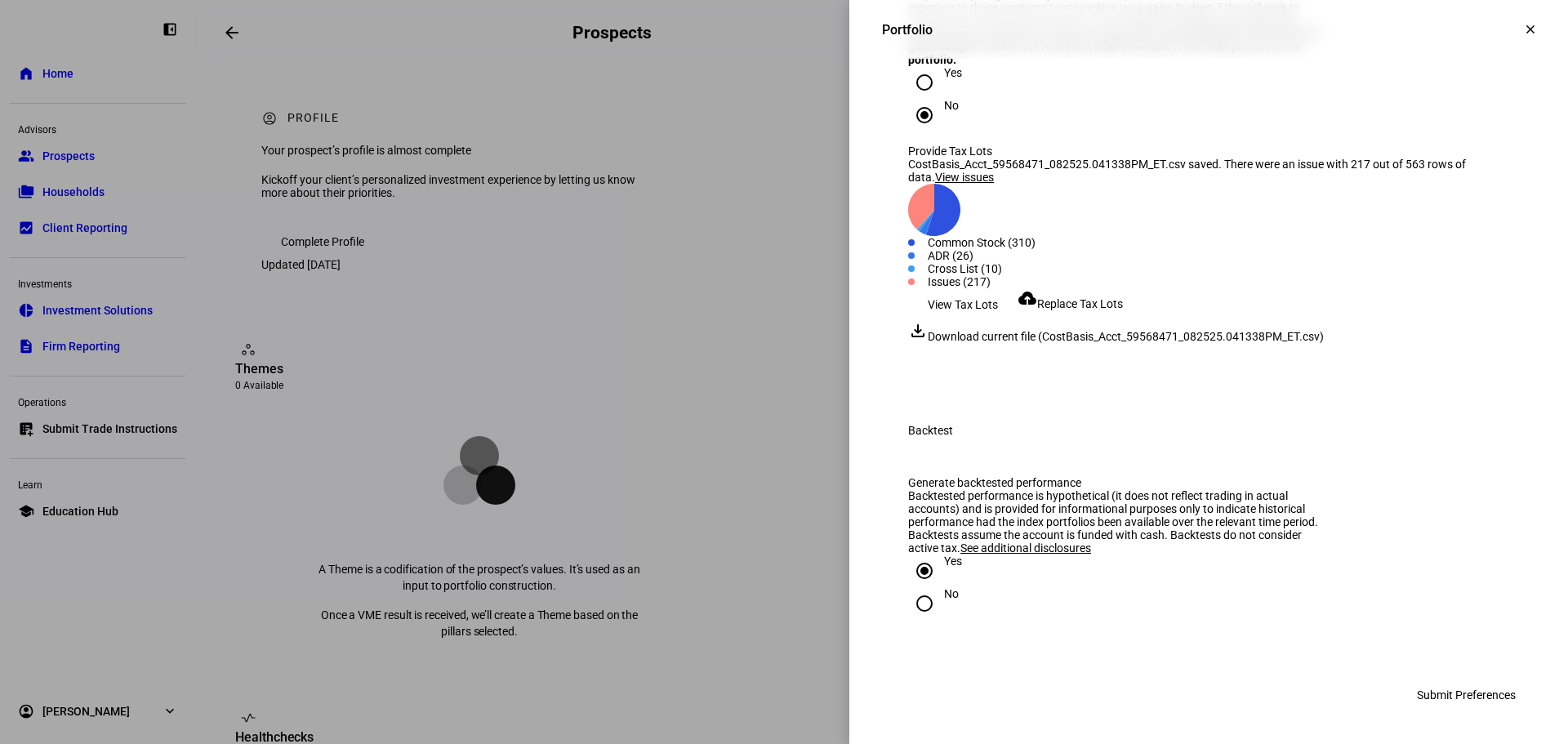
scroll to position [2845, 0]
click at [1481, 687] on span "Submit Preferences" at bounding box center [1466, 695] width 99 height 33
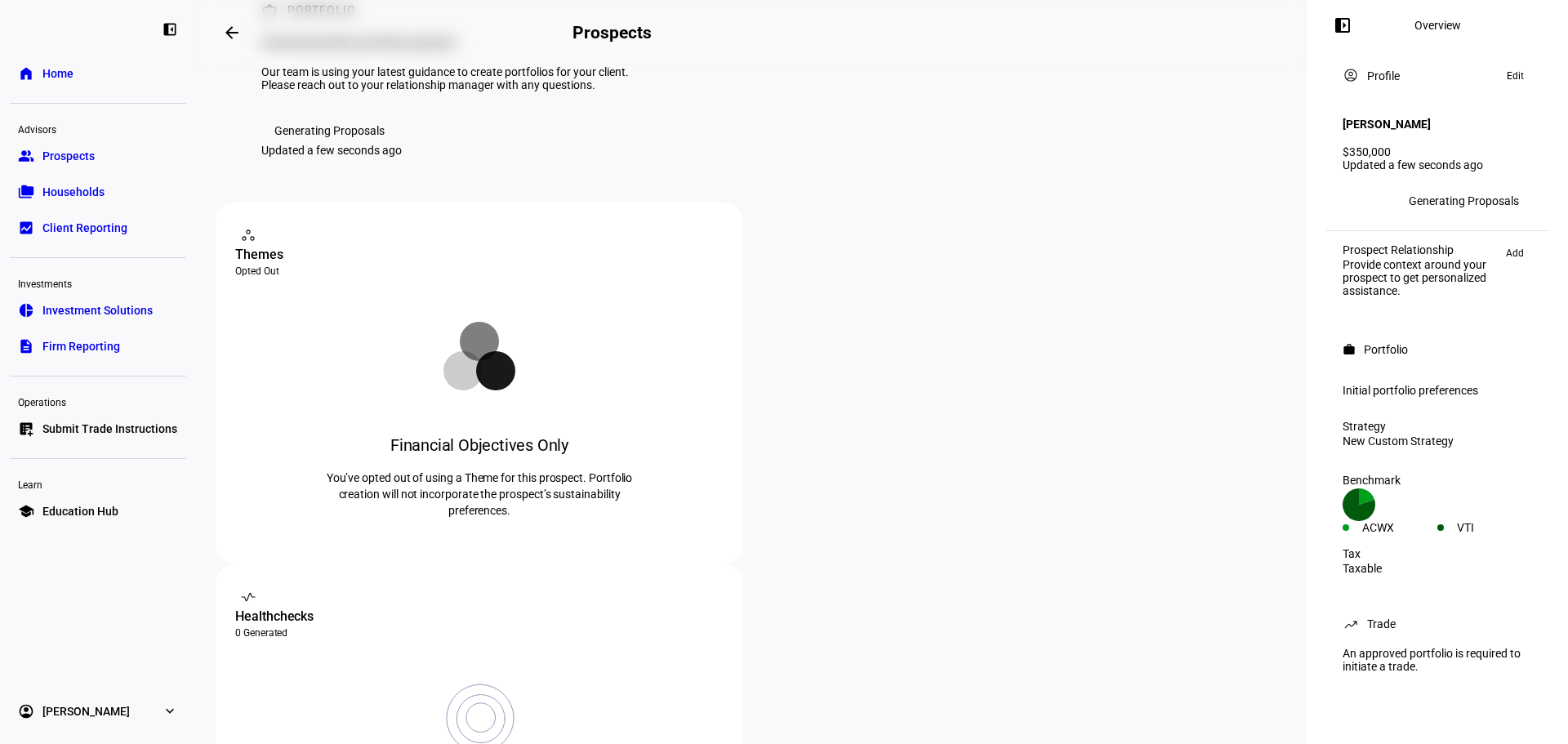
scroll to position [327, 0]
